Goal: Register for event/course

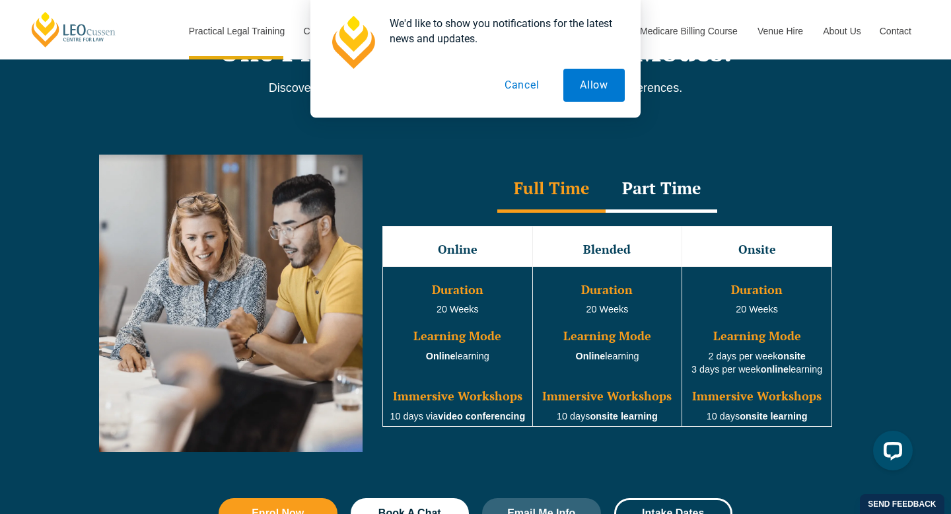
click at [524, 82] on button "Cancel" at bounding box center [522, 85] width 68 height 33
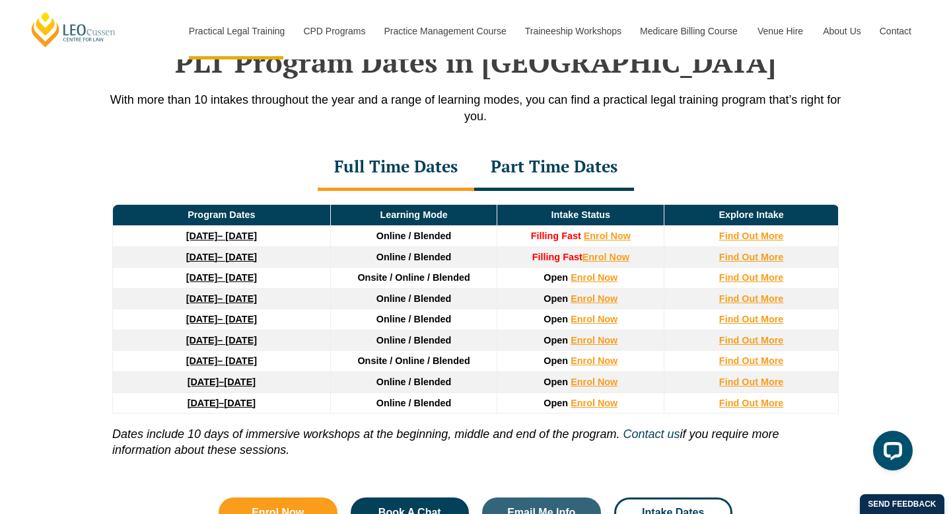
scroll to position [1743, 0]
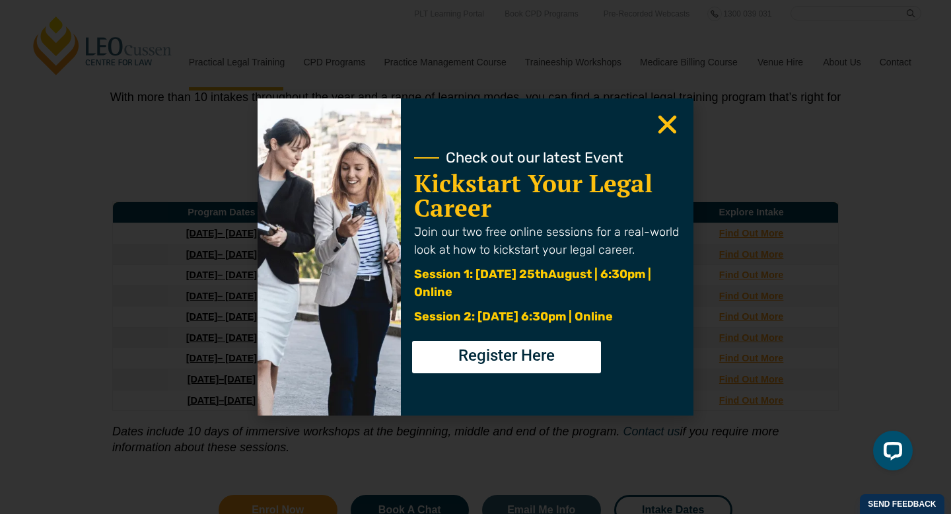
click at [666, 120] on icon "Close" at bounding box center [668, 125] width 26 height 26
click at [608, 173] on link "Kickstart Your Legal Career" at bounding box center [533, 195] width 238 height 57
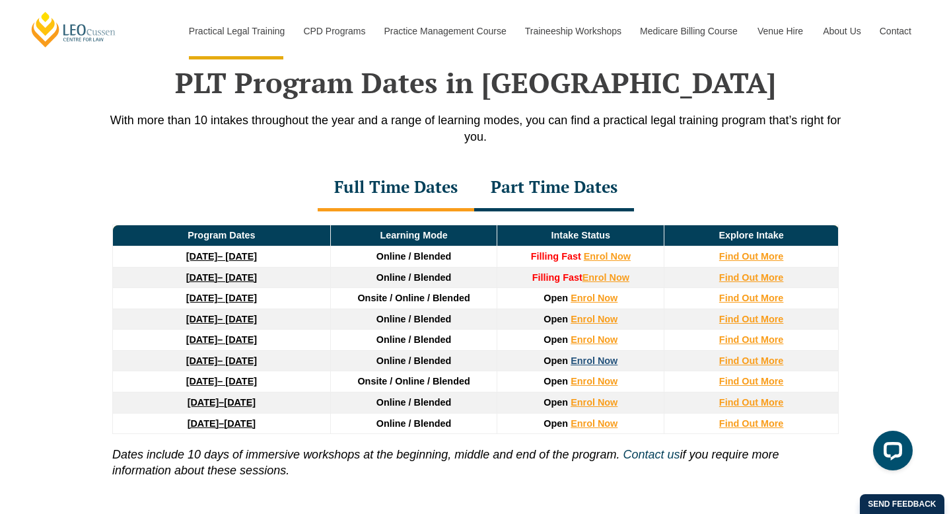
scroll to position [1657, 0]
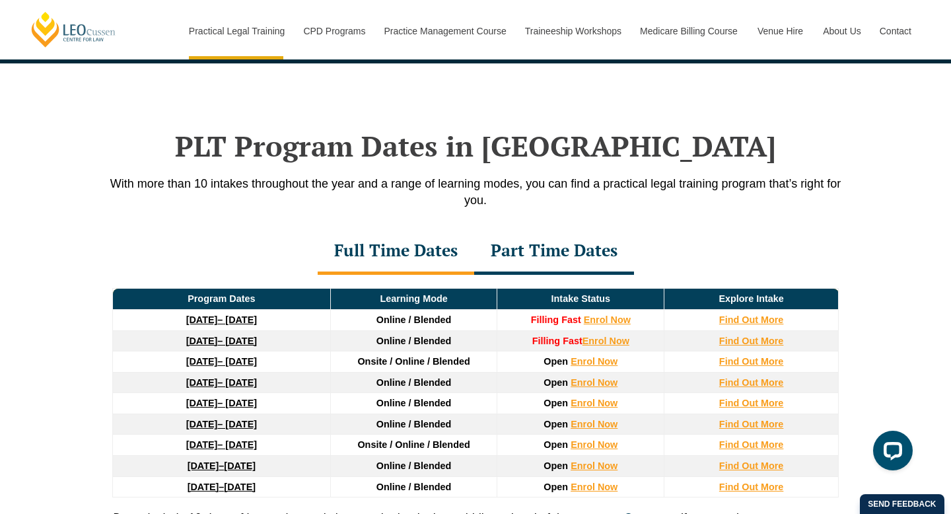
click at [563, 252] on div "Part Time Dates" at bounding box center [554, 252] width 160 height 46
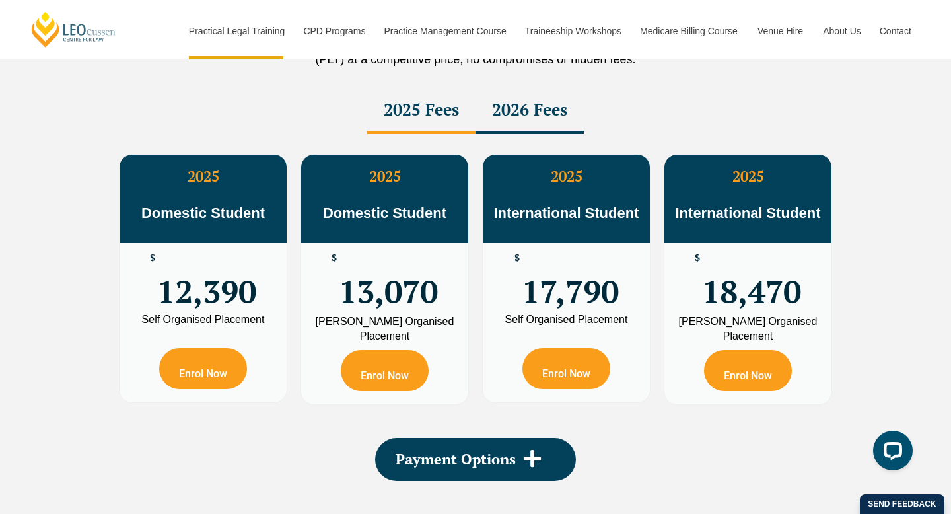
scroll to position [2315, 0]
